Goal: Task Accomplishment & Management: Use online tool/utility

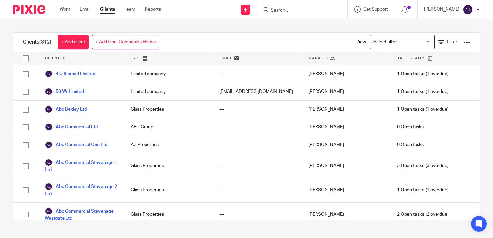
click at [289, 9] on input "Search" at bounding box center [299, 11] width 58 height 6
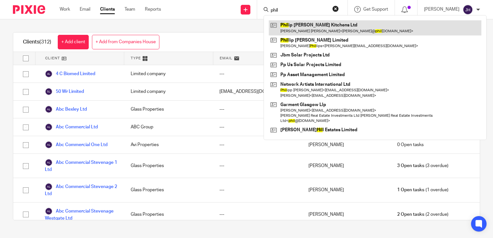
type input "phil"
click at [300, 26] on link at bounding box center [375, 27] width 212 height 15
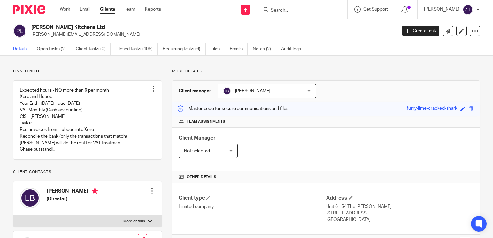
click at [54, 48] on link "Open tasks (2)" at bounding box center [54, 49] width 34 height 13
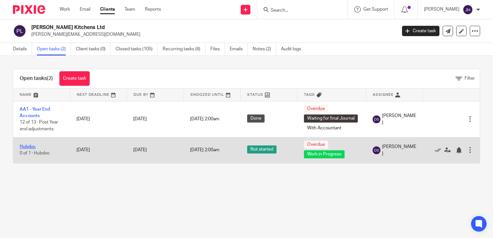
click at [26, 148] on link "Hubdoc" at bounding box center [28, 146] width 16 height 5
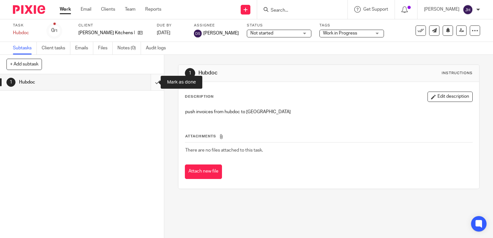
click at [151, 82] on input "submit" at bounding box center [82, 82] width 164 height 16
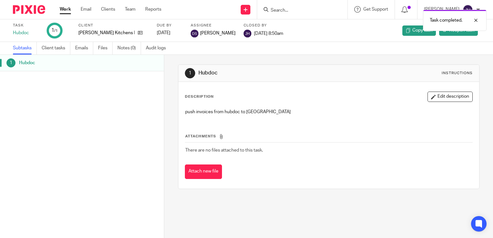
click at [287, 9] on div "Task completed." at bounding box center [366, 18] width 240 height 25
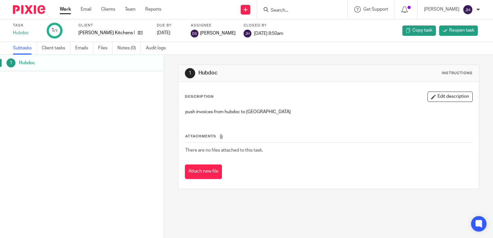
click at [272, 7] on form at bounding box center [304, 9] width 69 height 8
click at [271, 9] on input "Search" at bounding box center [299, 11] width 58 height 6
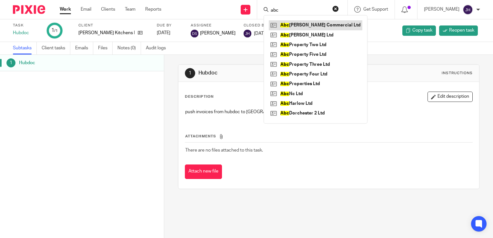
type input "abc"
click at [298, 26] on link at bounding box center [316, 25] width 94 height 10
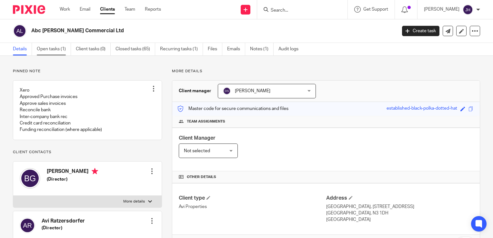
click at [49, 52] on link "Open tasks (1)" at bounding box center [54, 49] width 34 height 13
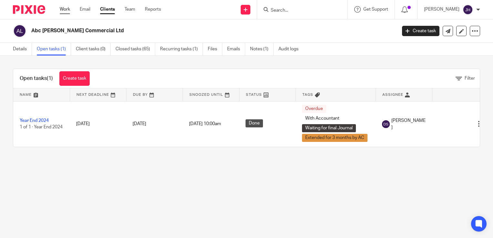
click at [67, 9] on link "Work" at bounding box center [65, 9] width 10 height 6
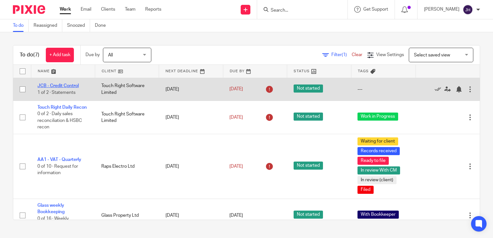
click at [55, 87] on link "JCB - Credit Control" at bounding box center [57, 86] width 41 height 5
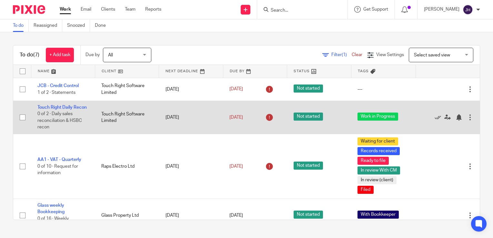
click at [160, 119] on td "[DATE]" at bounding box center [191, 117] width 64 height 33
click at [44, 106] on link "Touch Right Daily Recon" at bounding box center [61, 107] width 49 height 5
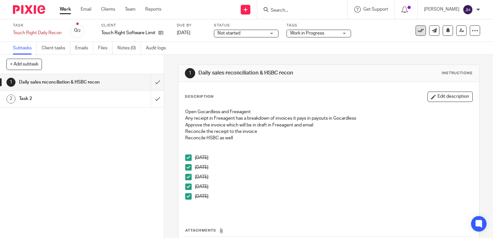
click at [417, 28] on icon at bounding box center [420, 30] width 6 height 6
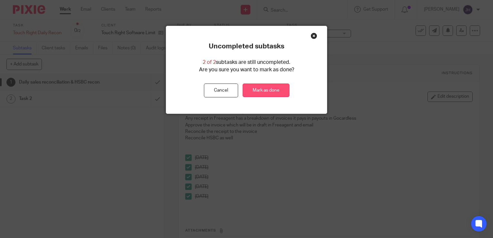
click at [262, 91] on link "Mark as done" at bounding box center [265, 91] width 47 height 14
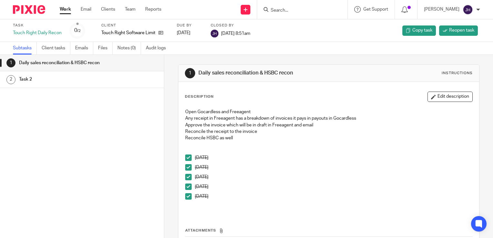
click at [63, 8] on link "Work" at bounding box center [65, 9] width 11 height 6
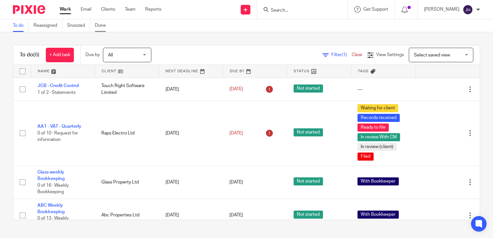
click at [103, 26] on link "Done" at bounding box center [103, 25] width 16 height 13
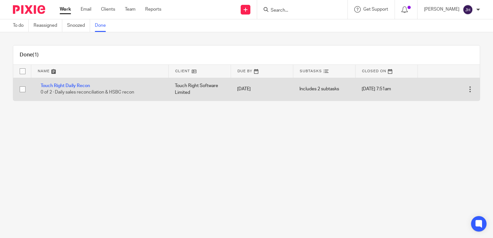
click at [73, 88] on td "Touch Right Daily Recon 0 of 2 · Daily sales reconciliation & HSBC recon" at bounding box center [99, 89] width 137 height 23
click at [73, 87] on link "Touch Right Daily Recon" at bounding box center [65, 86] width 49 height 5
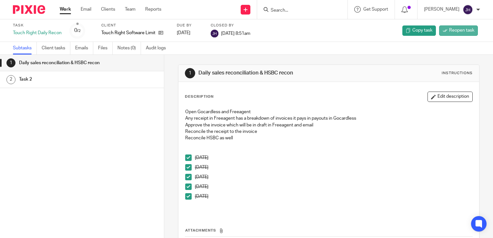
click at [450, 29] on span "Reopen task" at bounding box center [461, 30] width 25 height 6
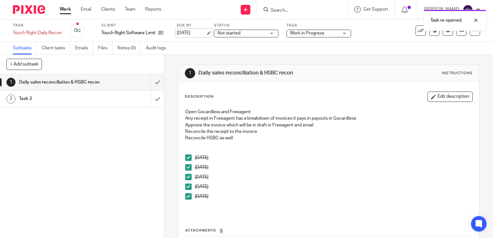
click at [206, 34] on link "14 Aug 2025" at bounding box center [191, 33] width 29 height 7
click at [294, 6] on form at bounding box center [304, 9] width 69 height 8
click at [267, 10] on icon at bounding box center [265, 9] width 5 height 5
click at [276, 9] on input "Search" at bounding box center [299, 11] width 58 height 6
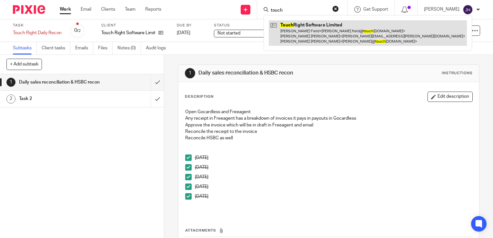
type input "touch"
click at [313, 34] on link at bounding box center [368, 32] width 198 height 25
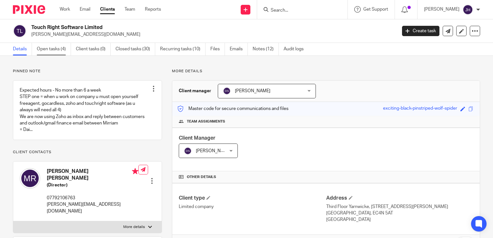
click at [54, 48] on link "Open tasks (4)" at bounding box center [54, 49] width 34 height 13
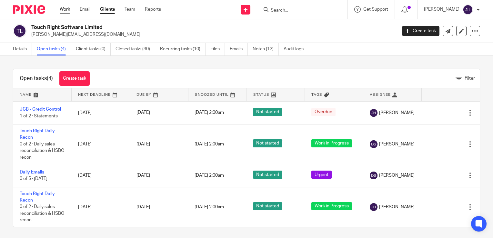
click at [65, 12] on link "Work" at bounding box center [65, 9] width 10 height 6
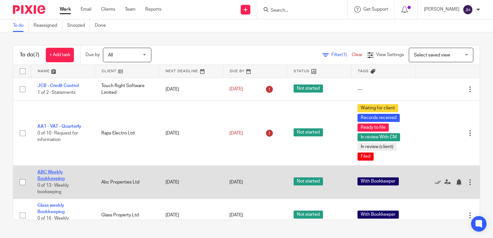
click at [43, 171] on link "ABC Weekly Bookkeeping" at bounding box center [50, 175] width 27 height 11
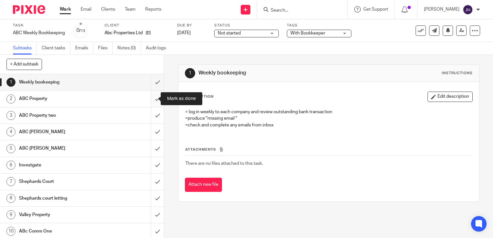
click at [151, 100] on input "submit" at bounding box center [82, 99] width 164 height 16
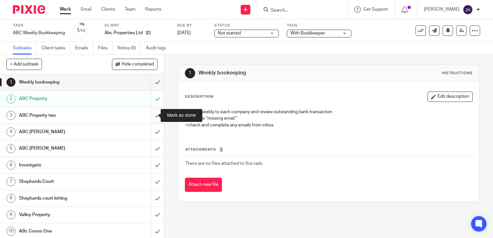
click at [152, 113] on input "submit" at bounding box center [82, 115] width 164 height 16
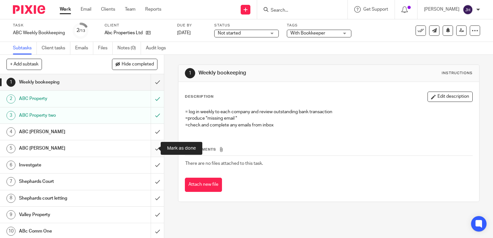
click at [153, 145] on input "submit" at bounding box center [82, 148] width 164 height 16
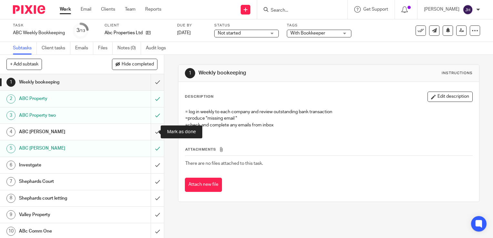
click at [150, 133] on input "submit" at bounding box center [82, 132] width 164 height 16
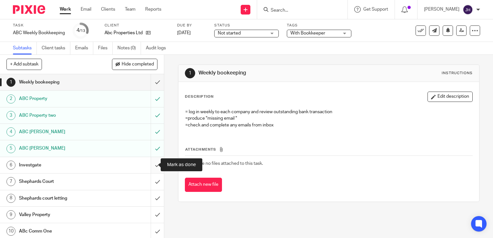
click at [150, 164] on input "submit" at bounding box center [82, 165] width 164 height 16
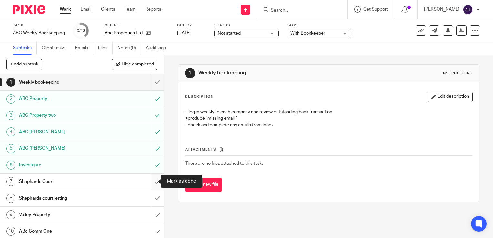
click at [151, 183] on input "submit" at bounding box center [82, 181] width 164 height 16
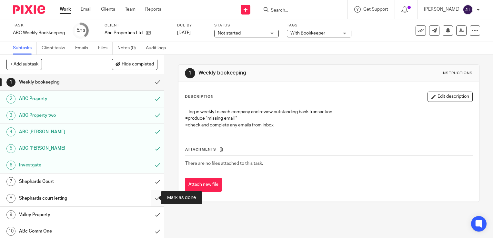
click at [152, 201] on input "submit" at bounding box center [82, 198] width 164 height 16
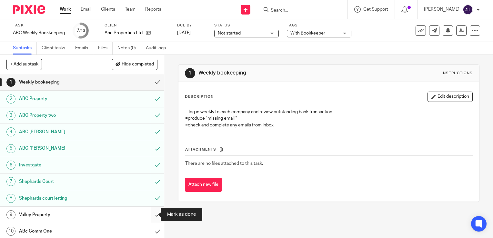
click at [150, 215] on input "submit" at bounding box center [82, 215] width 164 height 16
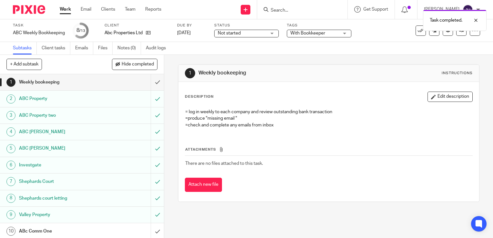
scroll to position [50, 0]
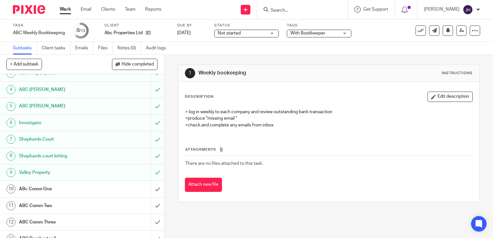
scroll to position [50, 0]
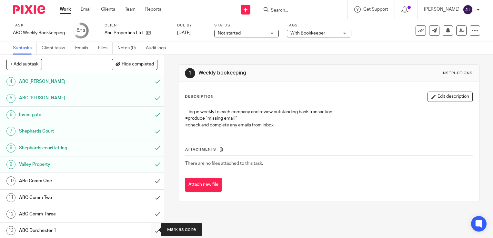
click at [150, 230] on input "submit" at bounding box center [82, 230] width 164 height 16
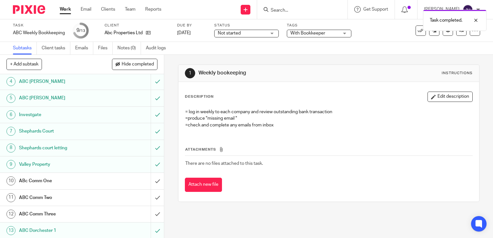
scroll to position [50, 0]
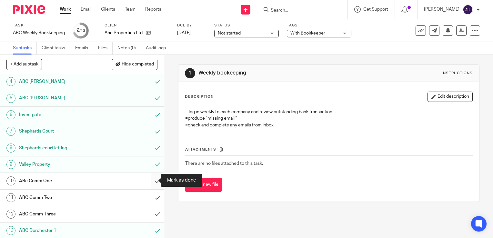
click at [153, 178] on input "submit" at bounding box center [82, 181] width 164 height 16
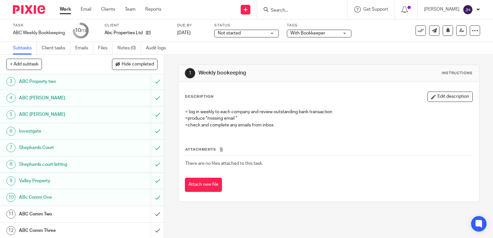
scroll to position [50, 0]
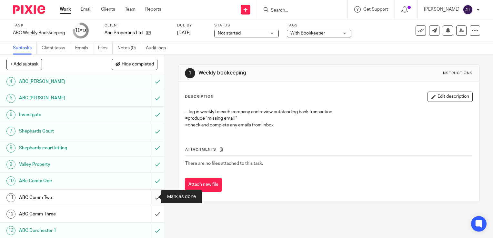
click at [148, 198] on input "submit" at bounding box center [82, 198] width 164 height 16
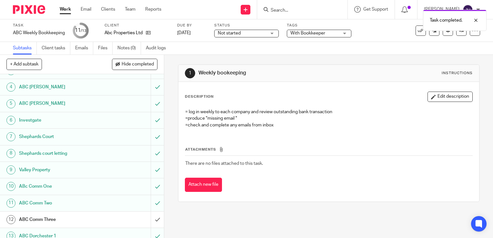
scroll to position [50, 0]
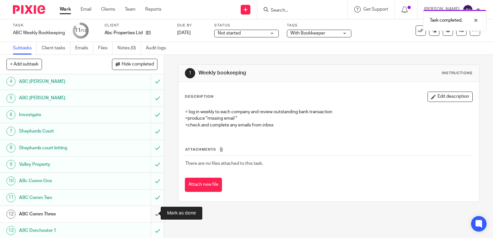
click at [152, 213] on input "submit" at bounding box center [82, 214] width 164 height 16
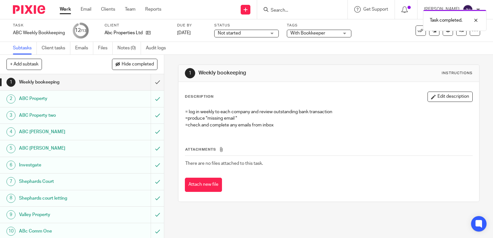
click at [64, 5] on div "Work Email Clients Team Reports Work Email Clients Team Reports Settings" at bounding box center [112, 9] width 118 height 19
click at [67, 12] on link "Work" at bounding box center [65, 9] width 11 height 6
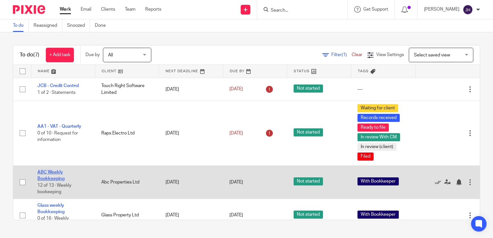
click at [56, 172] on link "ABC Weekly Bookkeeping" at bounding box center [50, 175] width 27 height 11
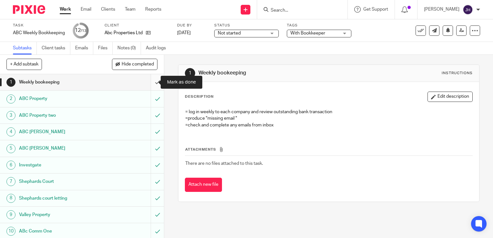
click at [148, 81] on input "submit" at bounding box center [82, 82] width 164 height 16
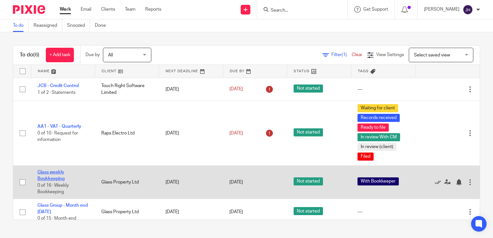
click at [48, 170] on link "Glass weekly Bookkeeping" at bounding box center [50, 175] width 27 height 11
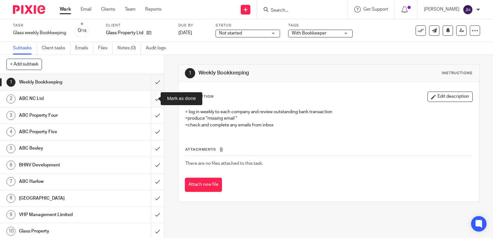
click at [149, 99] on input "submit" at bounding box center [82, 99] width 164 height 16
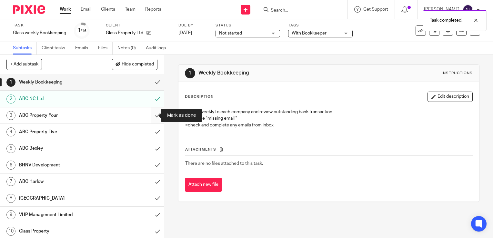
click at [150, 114] on input "submit" at bounding box center [82, 115] width 164 height 16
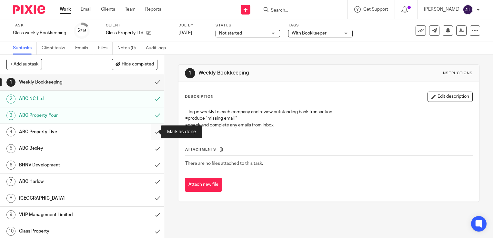
click at [148, 127] on input "submit" at bounding box center [82, 132] width 164 height 16
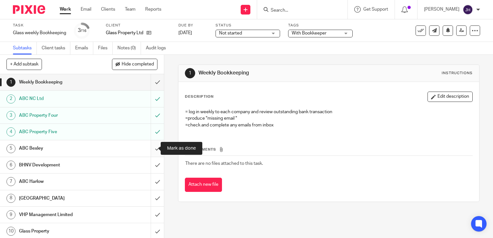
click at [149, 145] on input "submit" at bounding box center [82, 148] width 164 height 16
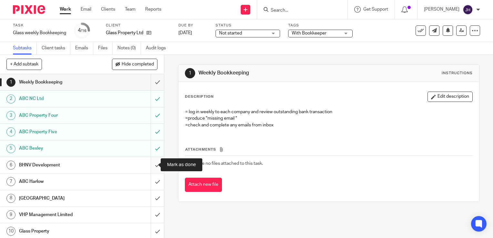
click at [152, 165] on input "submit" at bounding box center [82, 165] width 164 height 16
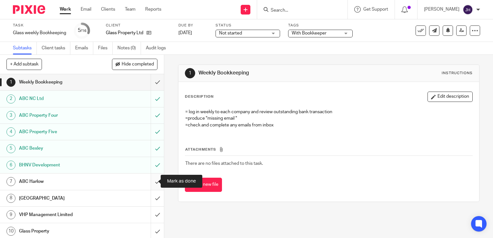
click at [151, 181] on input "submit" at bounding box center [82, 181] width 164 height 16
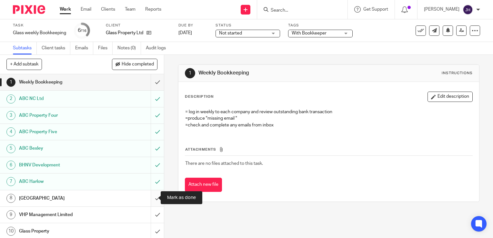
click at [154, 194] on input "submit" at bounding box center [82, 198] width 164 height 16
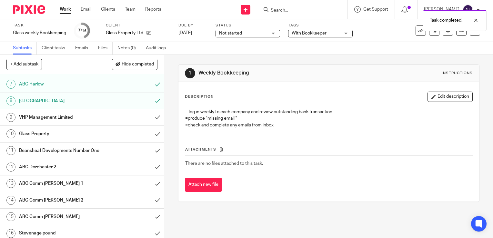
scroll to position [106, 0]
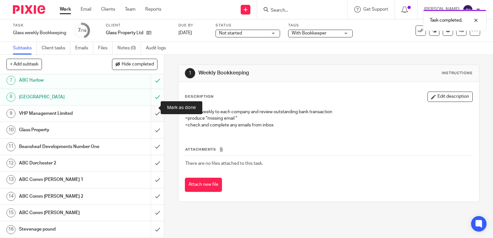
click at [151, 106] on input "submit" at bounding box center [82, 113] width 164 height 16
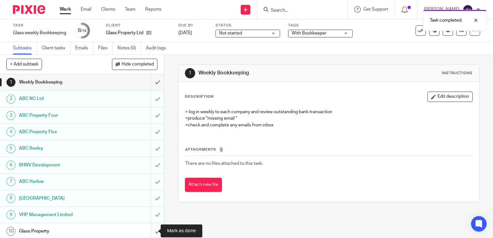
click at [152, 231] on input "submit" at bounding box center [82, 231] width 164 height 16
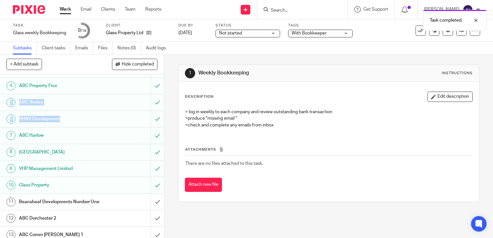
scroll to position [106, 0]
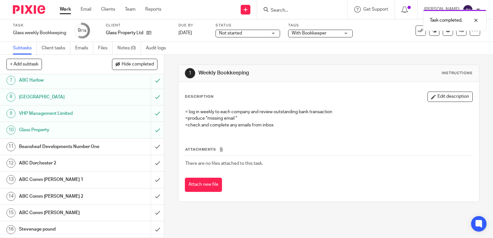
click at [41, 142] on h1 "Beansheaf Developments Number One" at bounding box center [61, 147] width 84 height 10
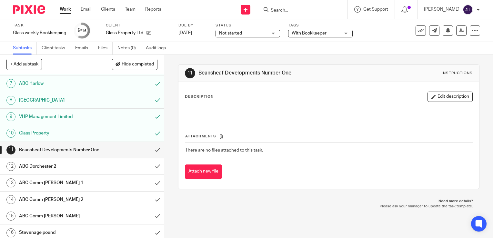
scroll to position [106, 0]
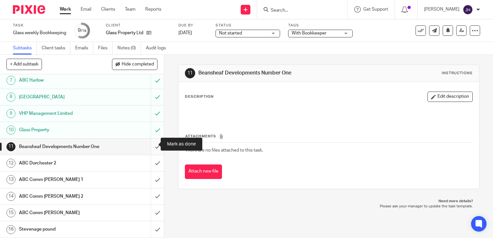
click at [148, 147] on input "submit" at bounding box center [82, 147] width 164 height 16
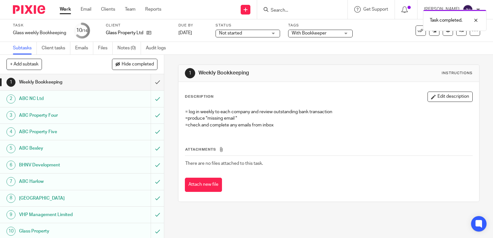
scroll to position [106, 0]
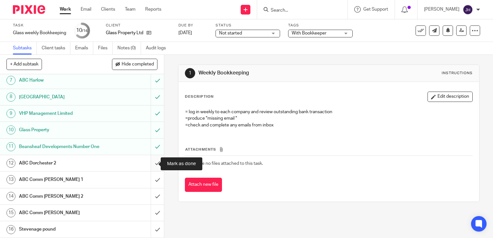
click at [149, 162] on input "submit" at bounding box center [82, 163] width 164 height 16
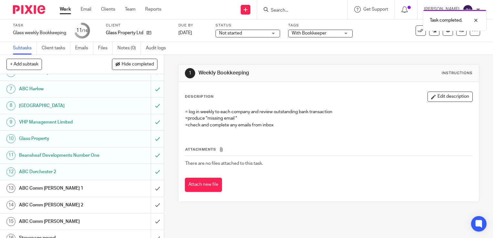
scroll to position [106, 0]
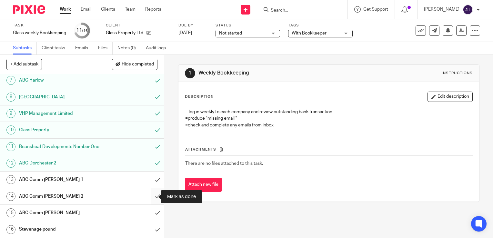
click at [151, 195] on input "submit" at bounding box center [82, 196] width 164 height 16
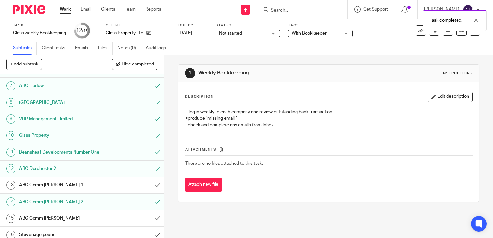
scroll to position [106, 0]
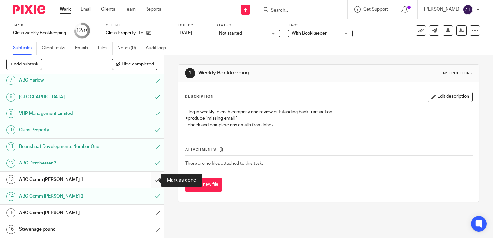
click at [152, 179] on input "submit" at bounding box center [82, 180] width 164 height 16
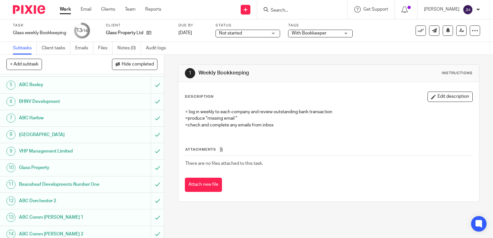
scroll to position [106, 0]
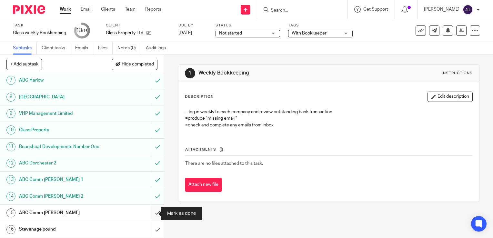
click at [150, 214] on input "submit" at bounding box center [82, 213] width 164 height 16
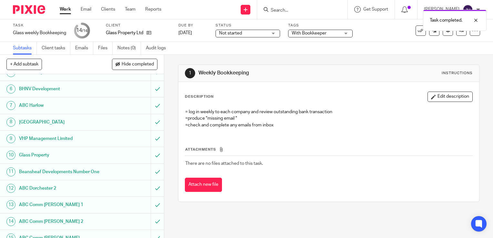
scroll to position [106, 0]
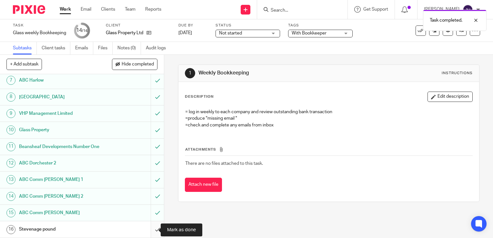
click at [153, 232] on input "submit" at bounding box center [82, 229] width 164 height 16
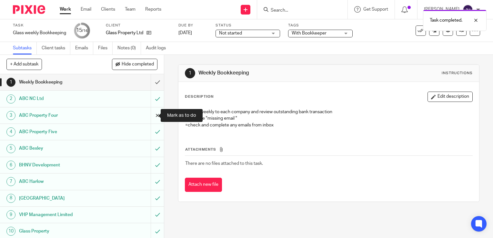
click at [157, 115] on input "submit" at bounding box center [82, 115] width 164 height 16
click at [159, 128] on main "Task Glass weekly Bookkeeping Save Glass weekly Bookkeeping 14 /16 Client Glass…" at bounding box center [246, 119] width 493 height 238
drag, startPoint x: 159, startPoint y: 128, endPoint x: 172, endPoint y: 145, distance: 21.6
click at [172, 145] on div "1 Weekly Bookkeeping Instructions Description Edit description = log in weekly …" at bounding box center [328, 146] width 329 height 183
click at [149, 113] on input "submit" at bounding box center [82, 115] width 164 height 16
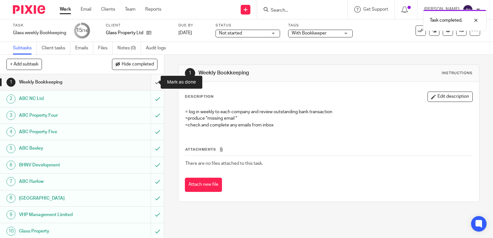
click at [148, 81] on input "submit" at bounding box center [82, 82] width 164 height 16
